Goal: Task Accomplishment & Management: Manage account settings

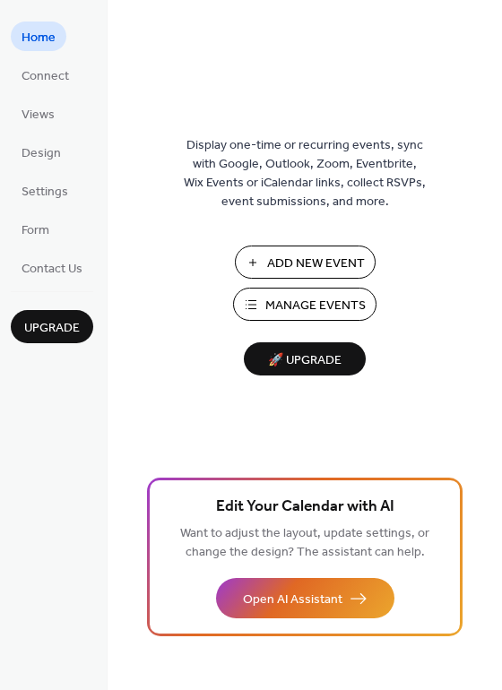
click at [293, 303] on span "Manage Events" at bounding box center [315, 305] width 100 height 19
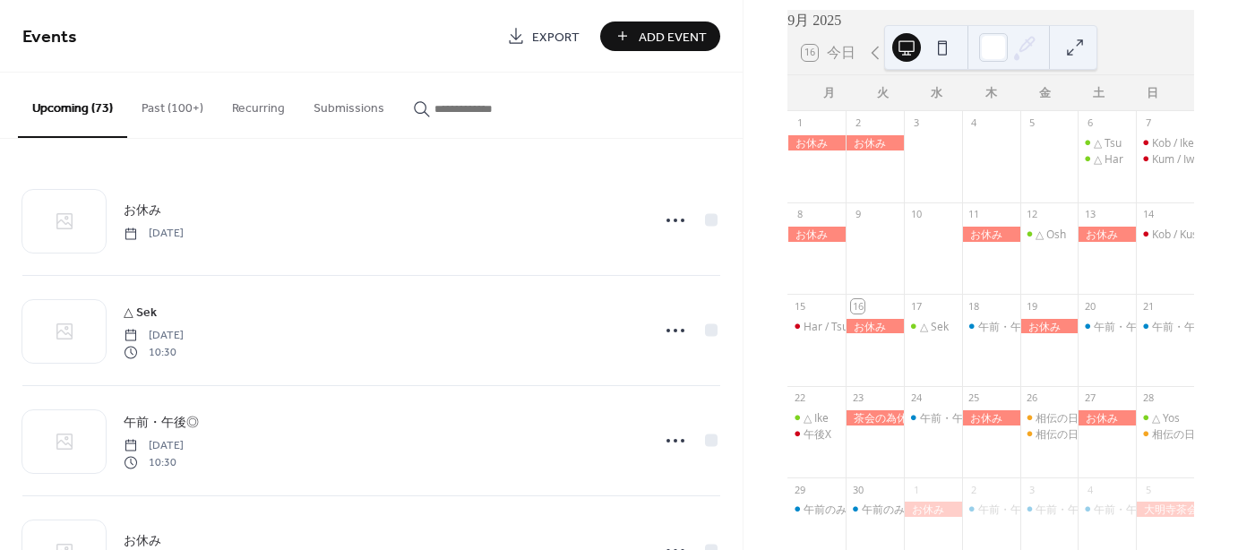
scroll to position [90, 0]
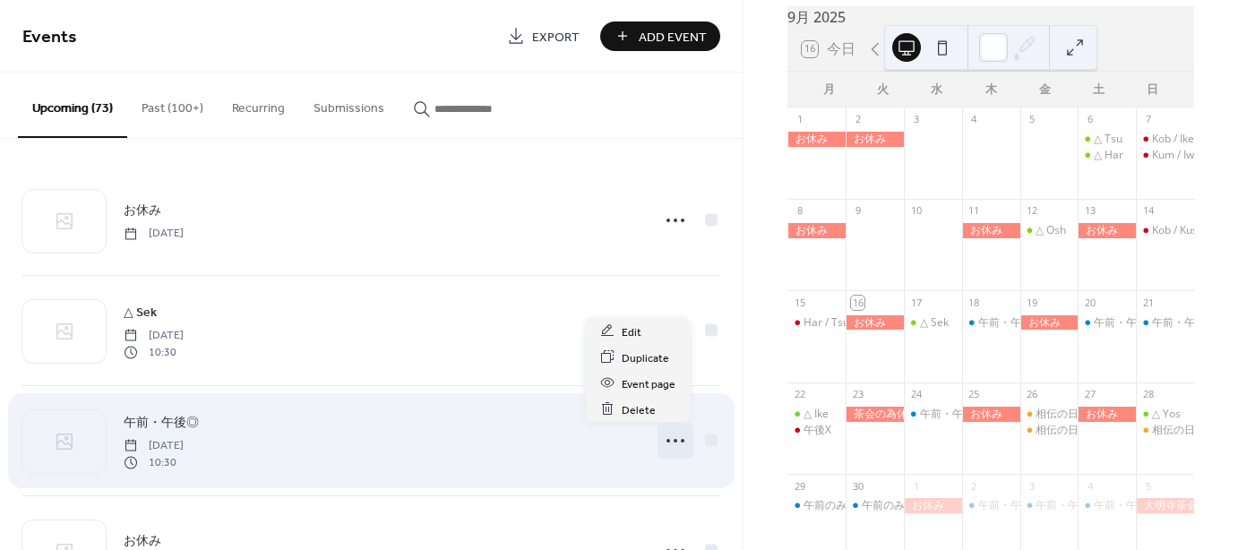
click at [668, 441] on icon at bounding box center [675, 440] width 29 height 29
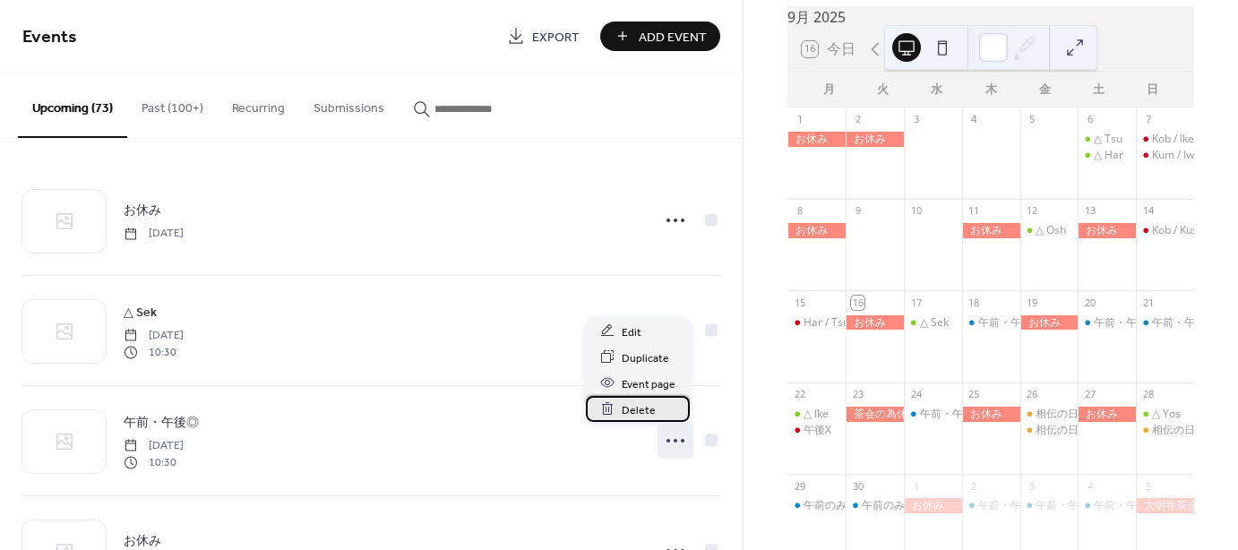
click at [627, 401] on span "Delete" at bounding box center [639, 409] width 34 height 19
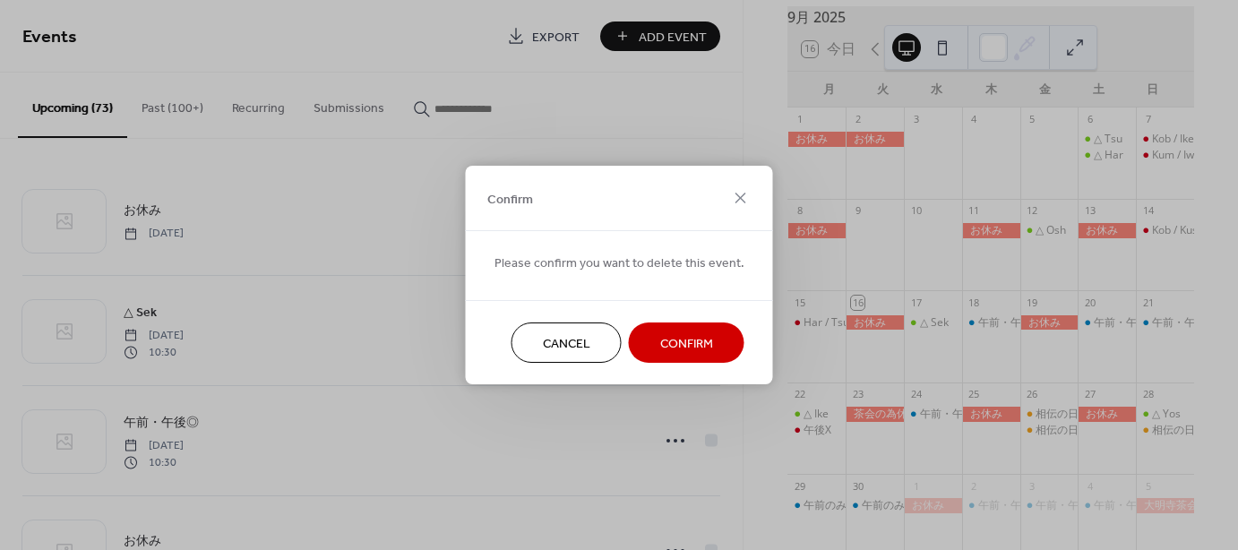
click at [686, 342] on span "Confirm" at bounding box center [686, 344] width 53 height 19
